Goal: Task Accomplishment & Management: Use online tool/utility

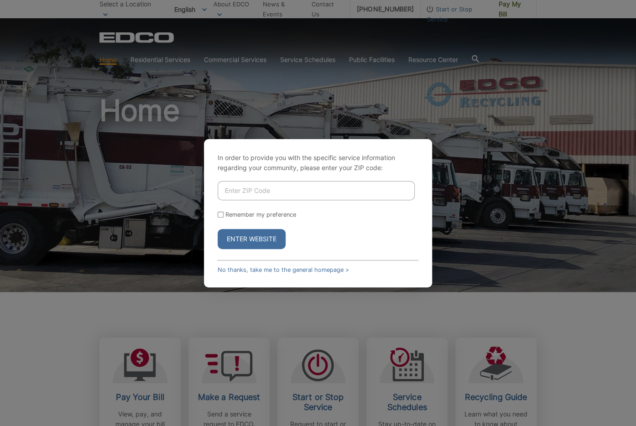
click at [254, 192] on input "Enter ZIP Code" at bounding box center [316, 190] width 197 height 19
type input "92024"
click at [246, 241] on button "Enter Website" at bounding box center [252, 239] width 68 height 20
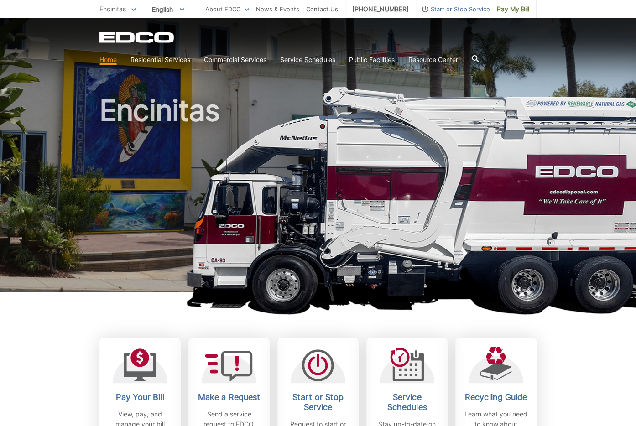
scroll to position [96, 0]
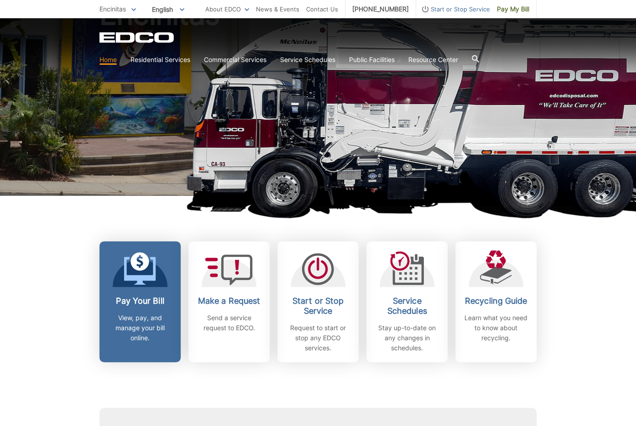
click at [139, 274] on icon at bounding box center [140, 268] width 32 height 33
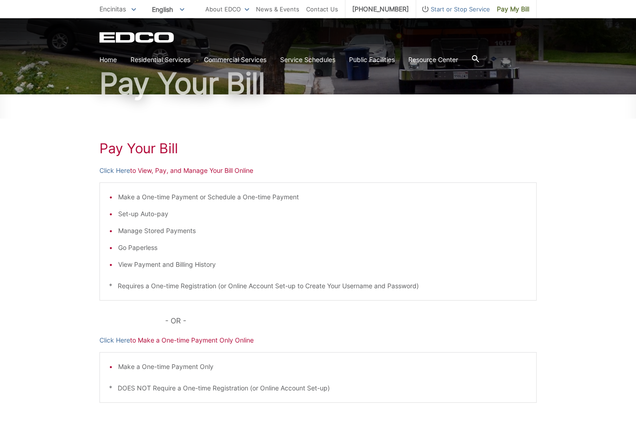
scroll to position [96, 0]
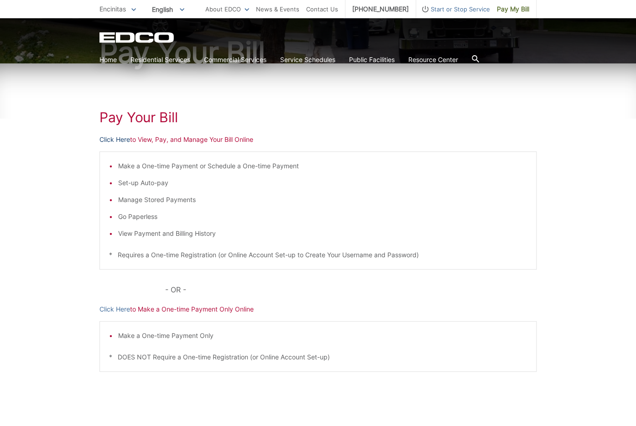
click at [116, 138] on link "Click Here" at bounding box center [114, 140] width 31 height 10
